Goal: Task Accomplishment & Management: Use online tool/utility

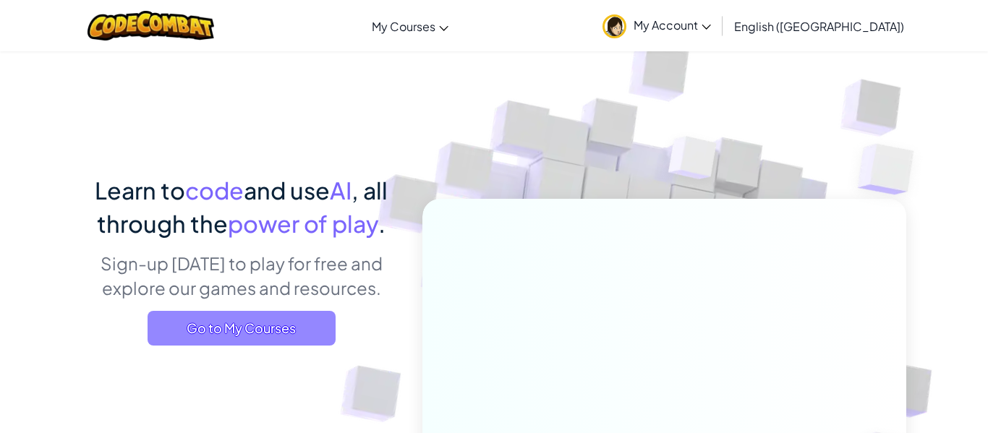
click at [282, 333] on span "Go to My Courses" at bounding box center [242, 328] width 188 height 35
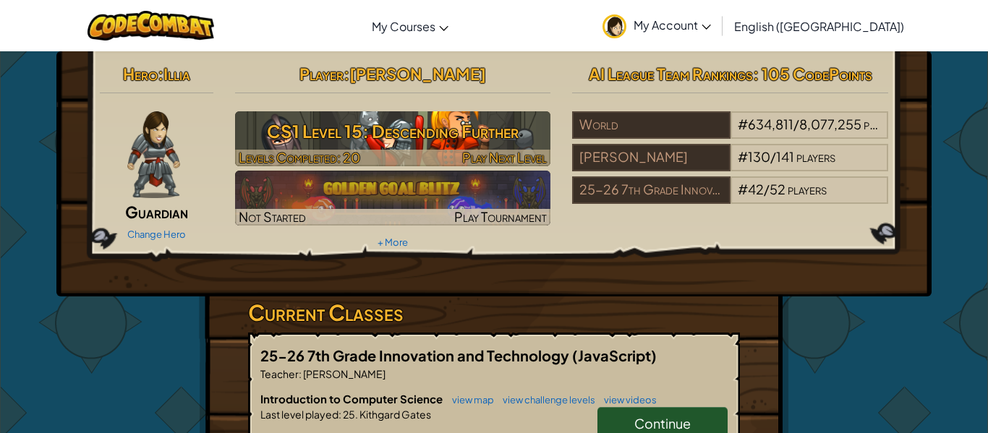
click at [430, 123] on h3 "CS1 Level 15: Descending Further" at bounding box center [393, 131] width 316 height 33
